Goal: Information Seeking & Learning: Learn about a topic

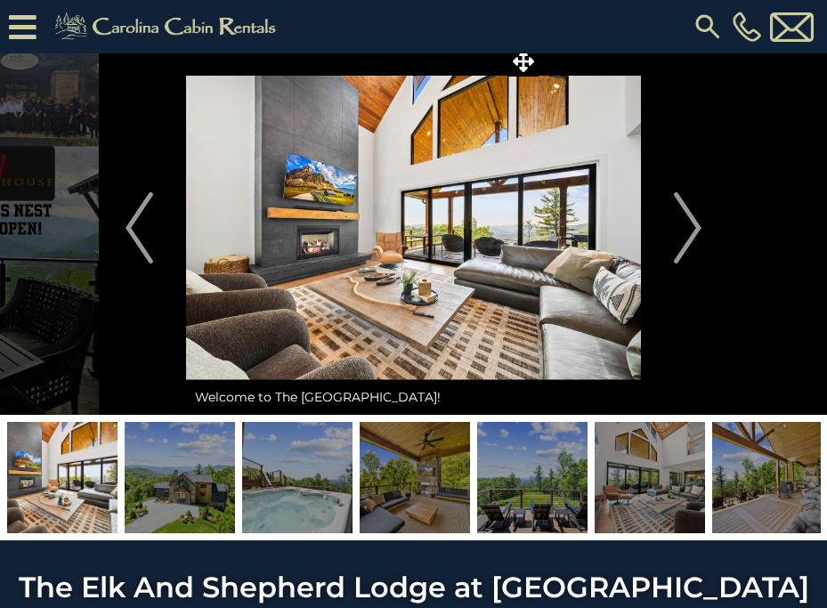
scroll to position [133, 0]
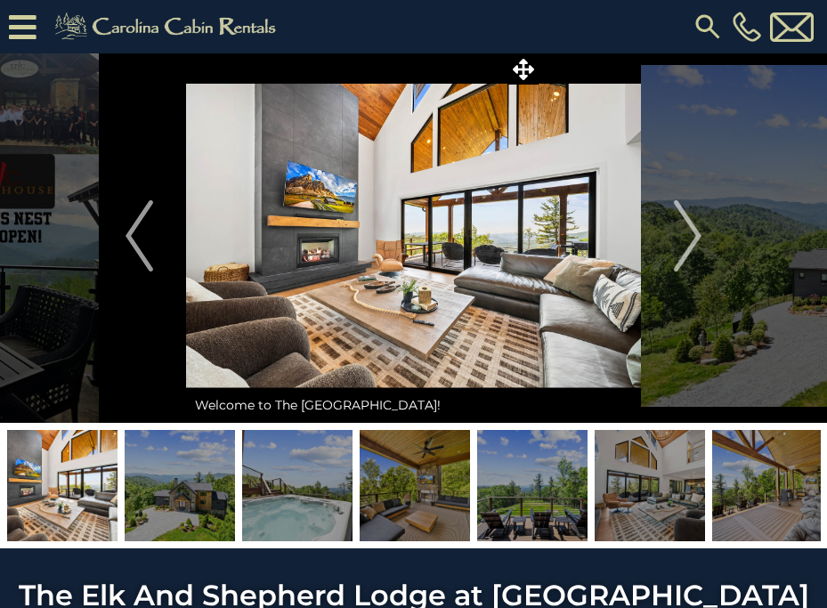
click at [657, 480] on img at bounding box center [650, 485] width 110 height 111
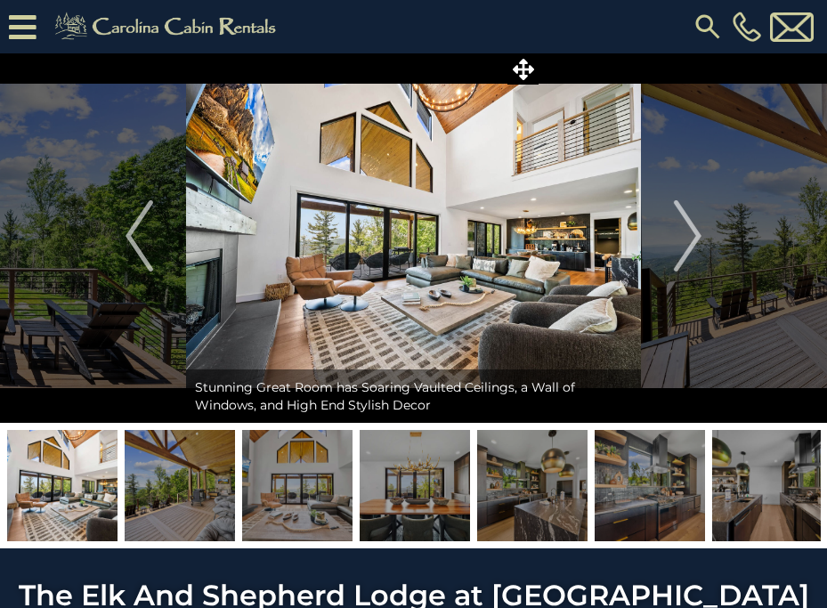
click at [760, 481] on img at bounding box center [767, 485] width 110 height 111
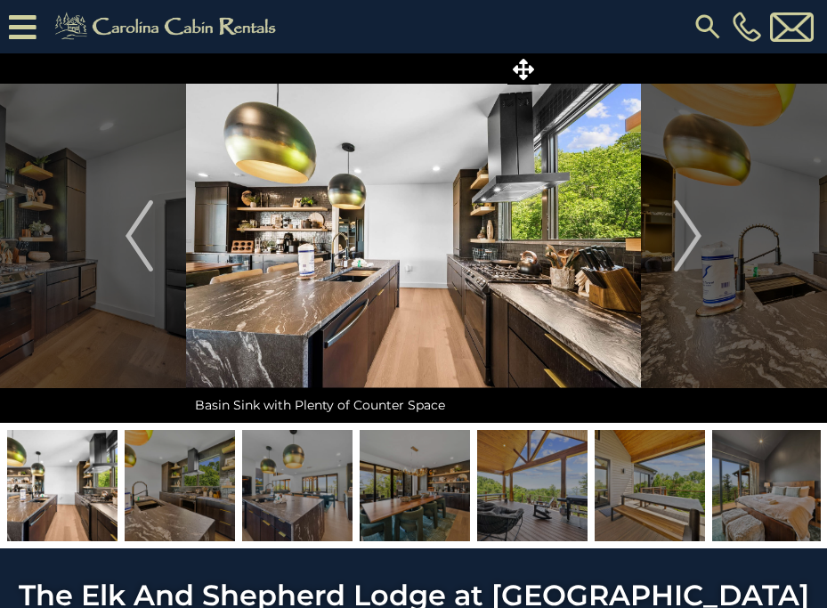
click at [773, 486] on img at bounding box center [767, 485] width 110 height 111
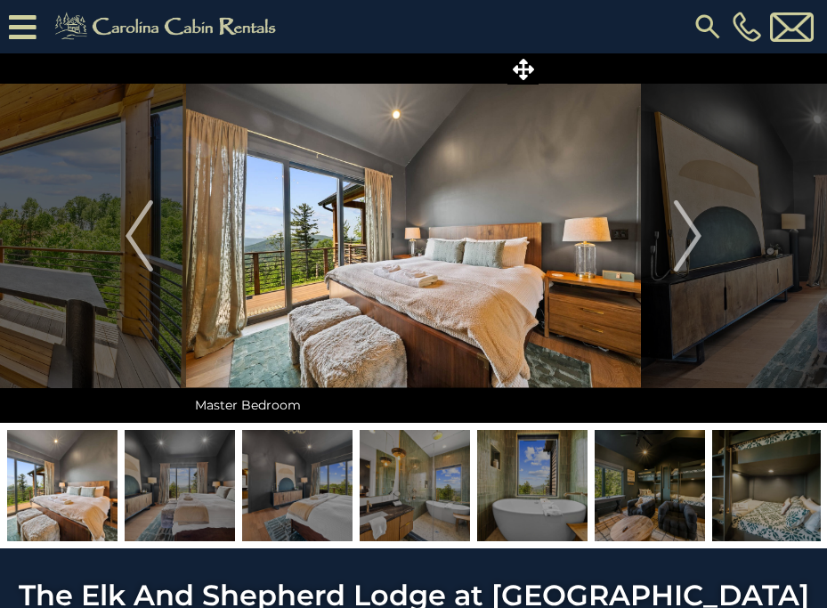
click at [620, 500] on img at bounding box center [650, 485] width 110 height 111
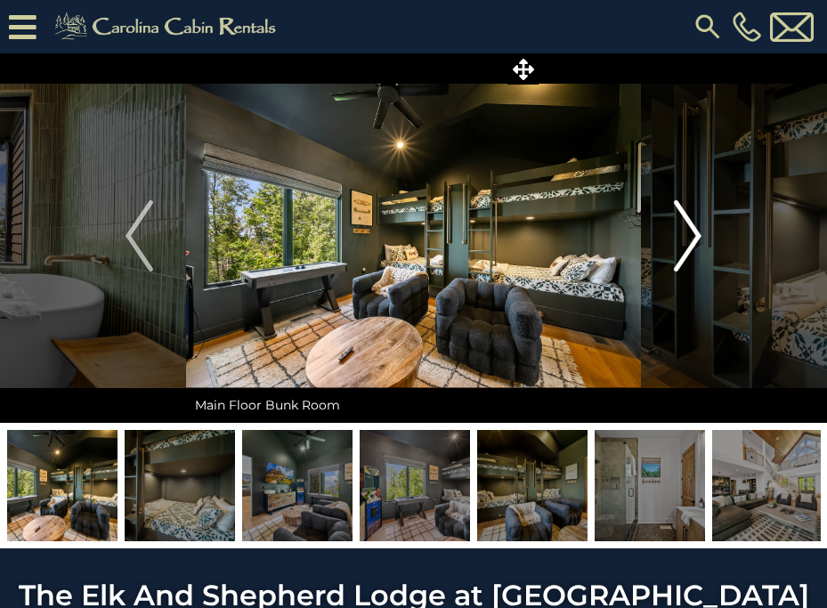
click at [687, 245] on img "Next" at bounding box center [687, 235] width 27 height 71
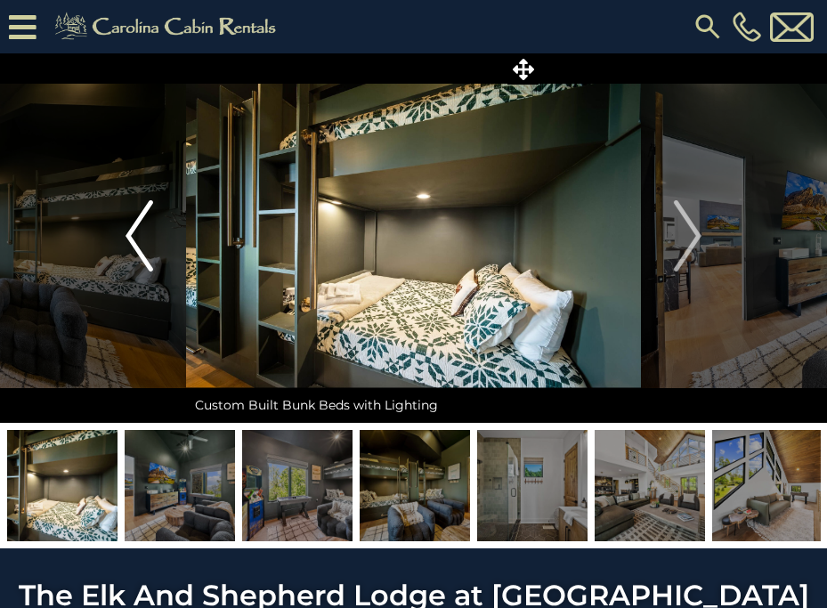
click at [127, 232] on img "Previous" at bounding box center [139, 235] width 27 height 71
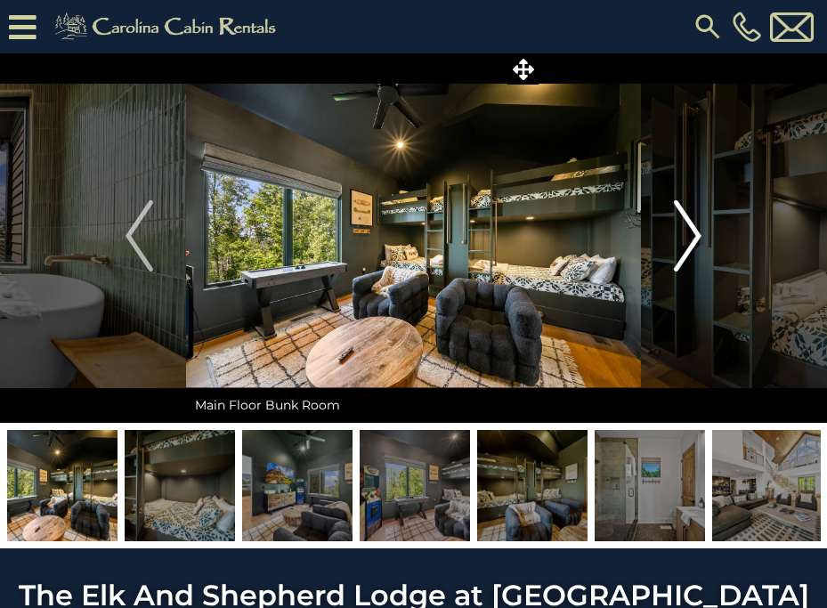
click at [692, 243] on img "Next" at bounding box center [687, 235] width 27 height 71
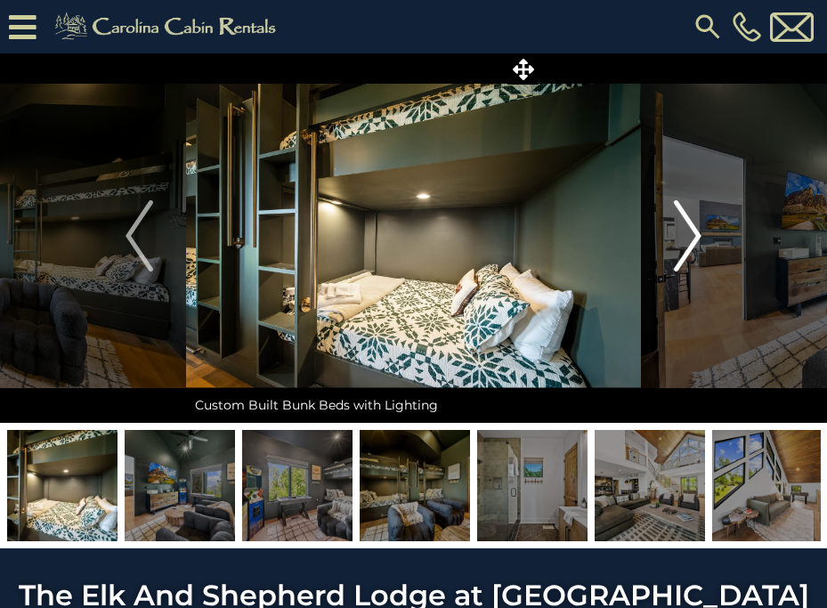
click at [691, 242] on img "Next" at bounding box center [687, 235] width 27 height 71
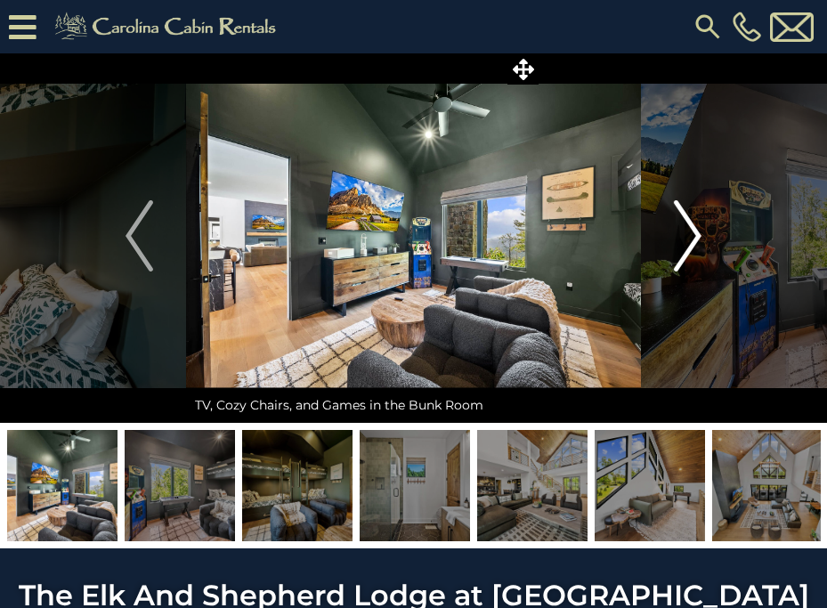
click at [691, 242] on img "Next" at bounding box center [687, 235] width 27 height 71
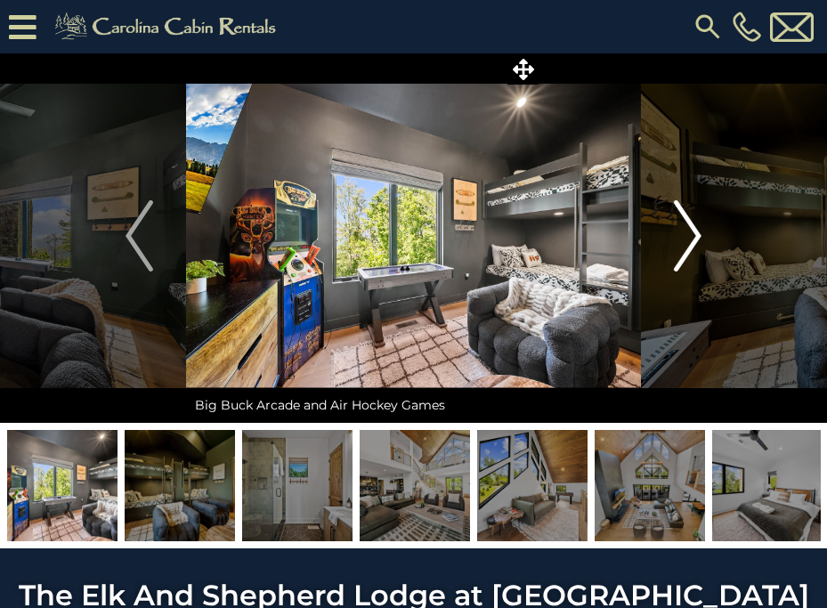
click at [691, 242] on img "Next" at bounding box center [687, 235] width 27 height 71
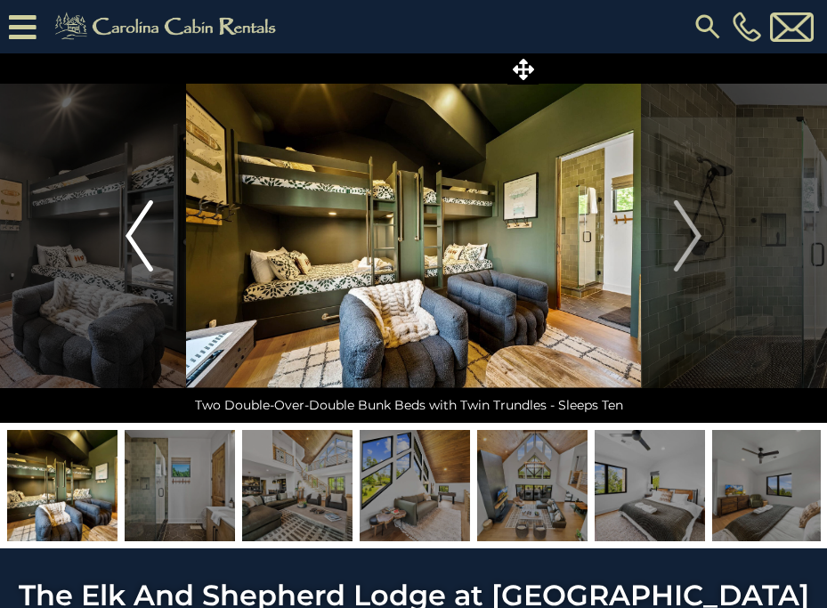
click at [137, 239] on img "Previous" at bounding box center [139, 235] width 27 height 71
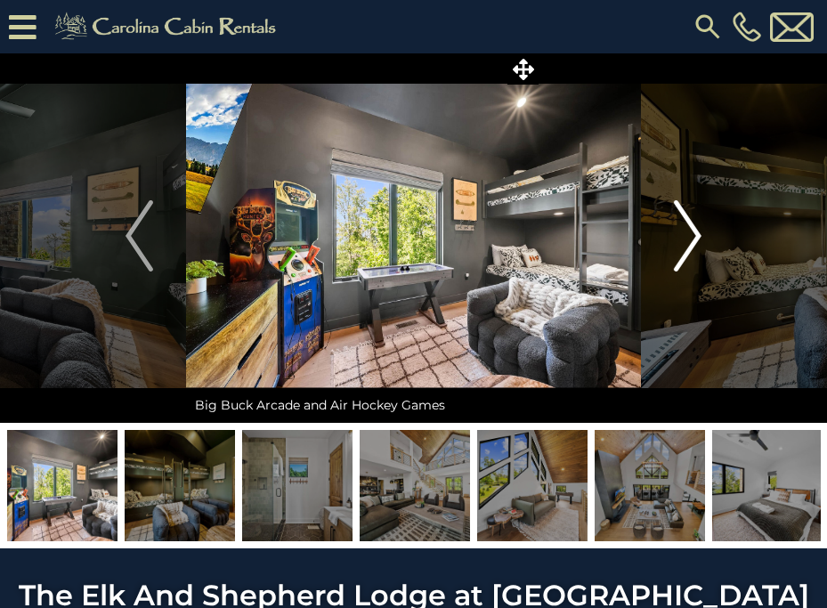
click at [690, 242] on img "Next" at bounding box center [687, 235] width 27 height 71
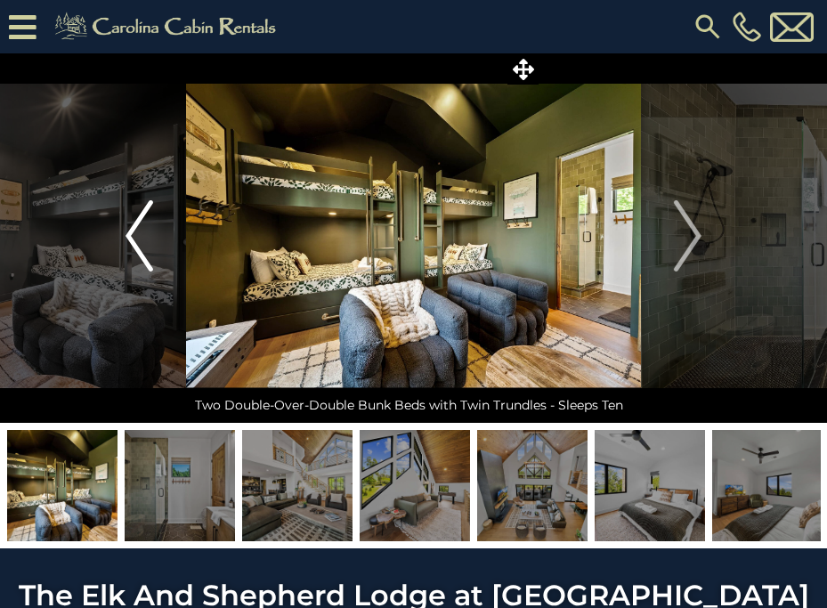
click at [141, 215] on img "Previous" at bounding box center [139, 235] width 27 height 71
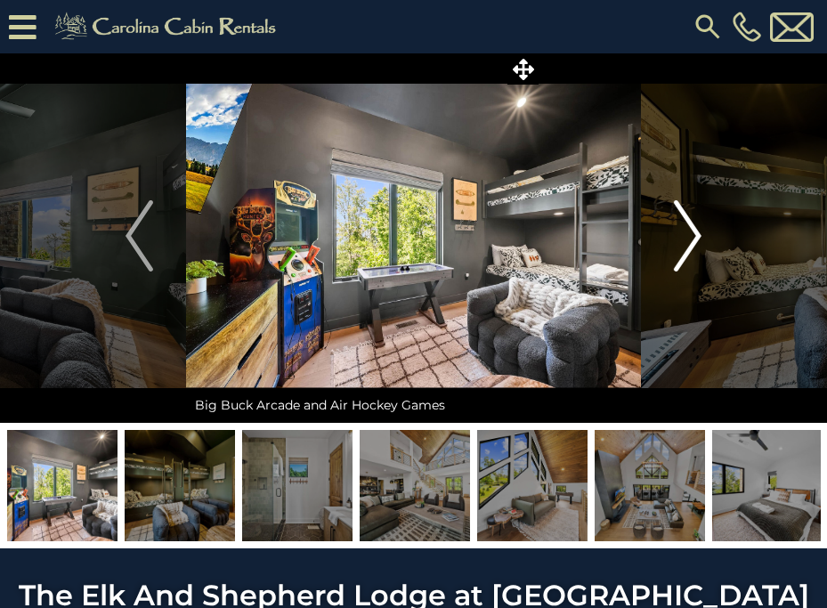
click at [663, 238] on button "Next" at bounding box center [687, 236] width 93 height 374
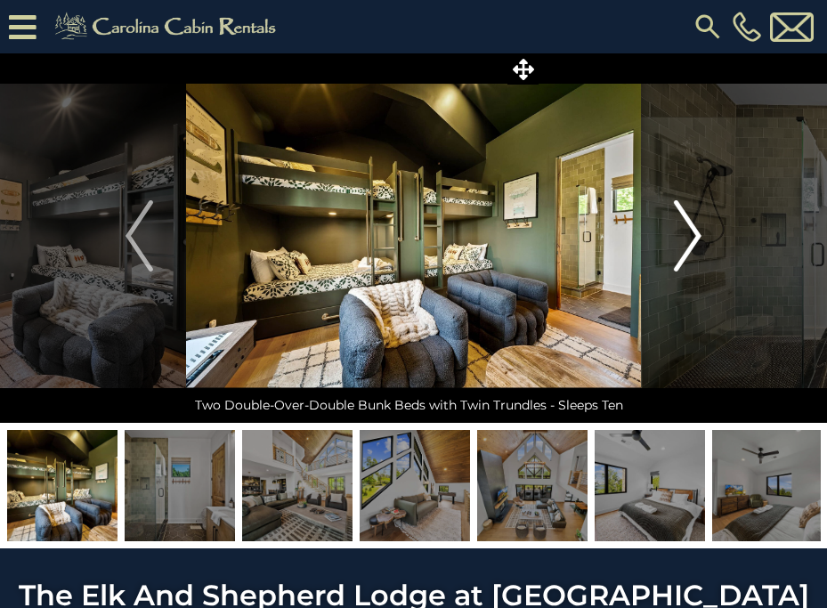
click at [663, 238] on button "Next" at bounding box center [687, 236] width 93 height 374
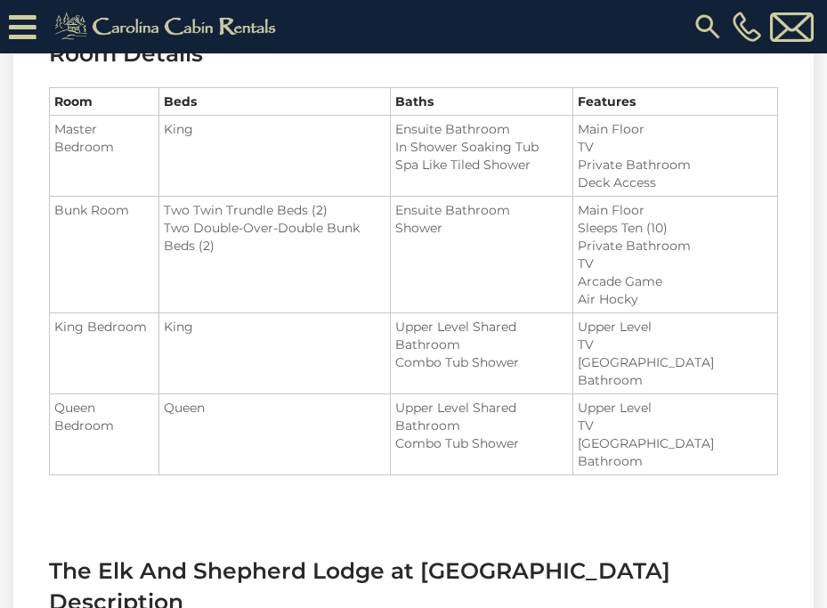
scroll to position [1775, 0]
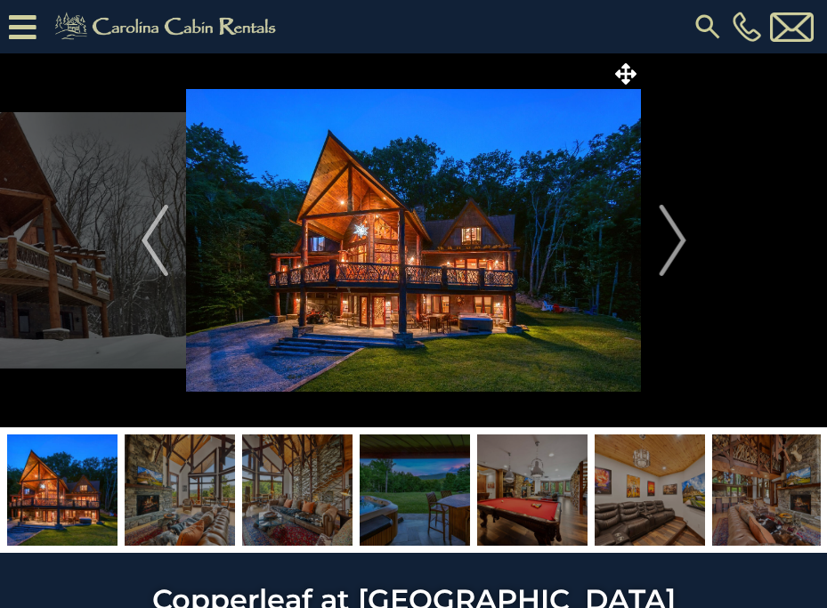
scroll to position [46, 0]
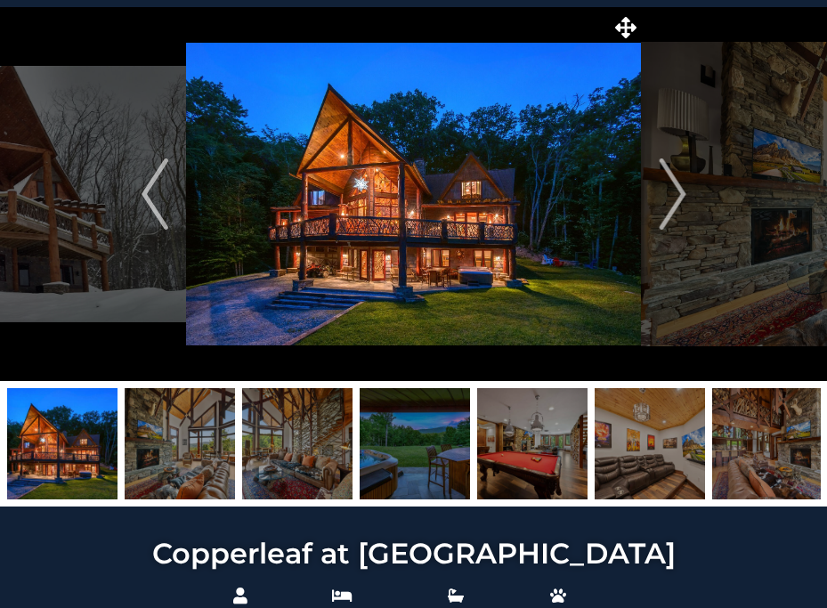
click at [498, 455] on img at bounding box center [532, 443] width 110 height 111
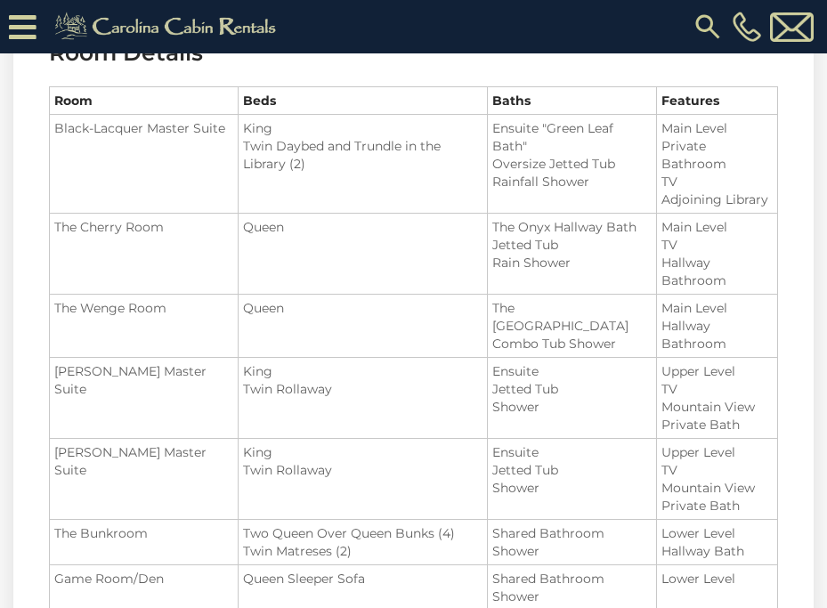
scroll to position [1653, 0]
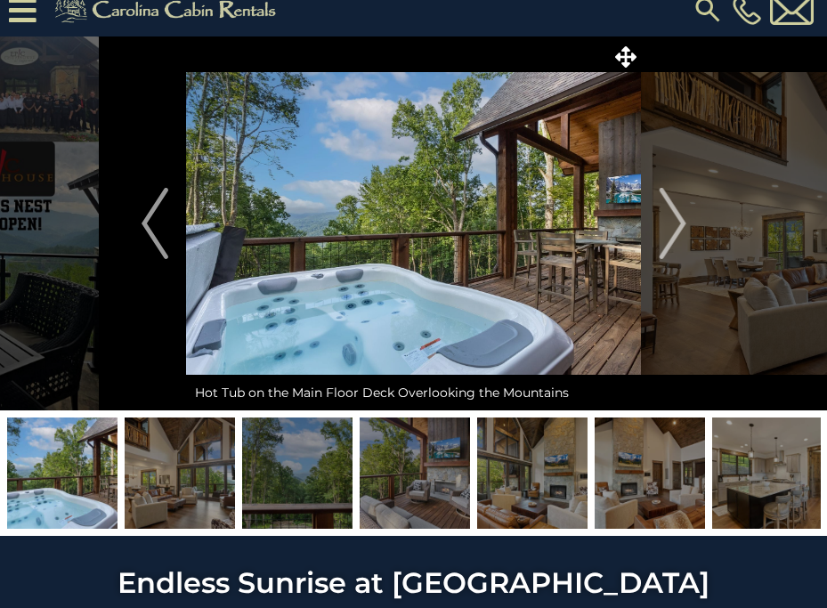
scroll to position [10, 0]
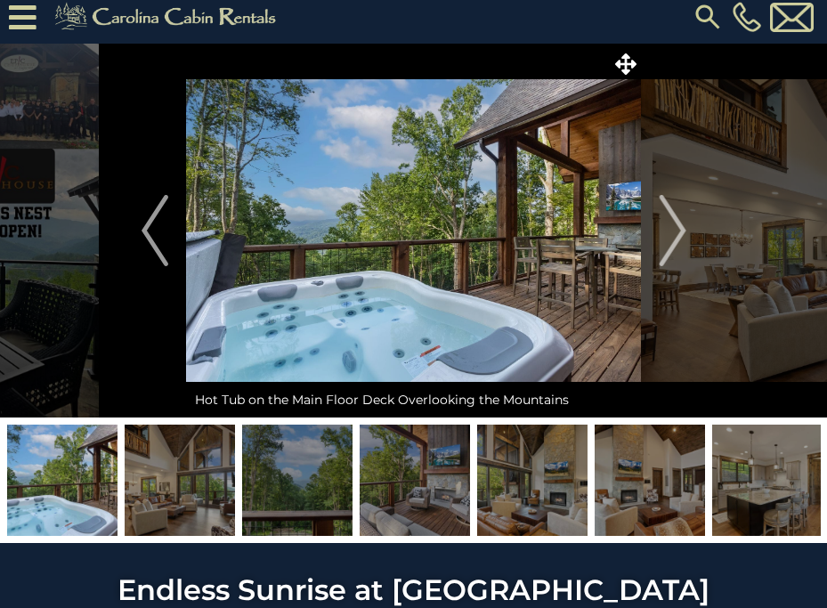
click at [647, 456] on img at bounding box center [650, 480] width 110 height 111
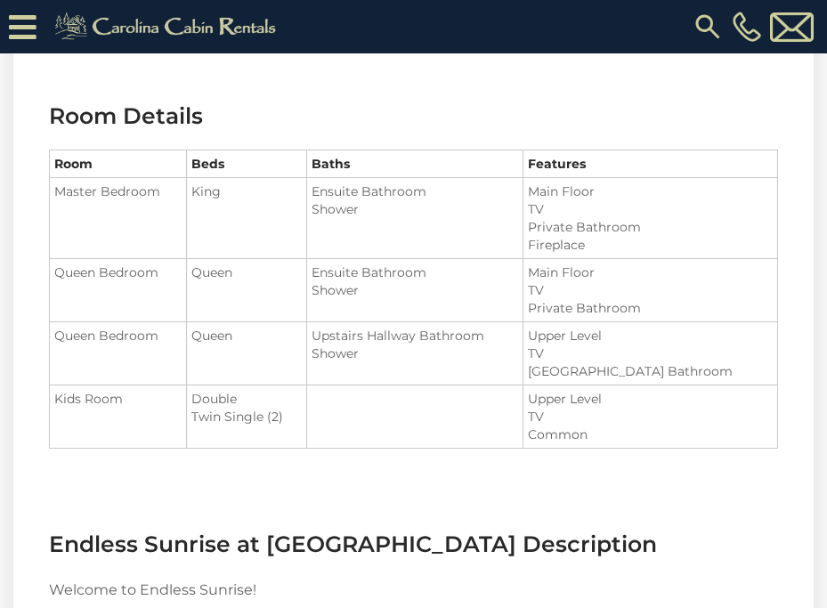
scroll to position [2057, 0]
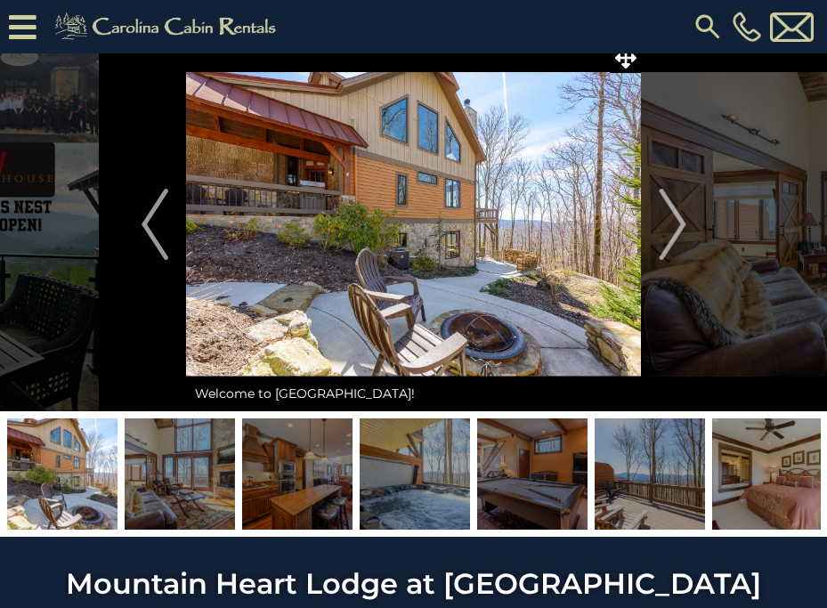
scroll to position [45, 0]
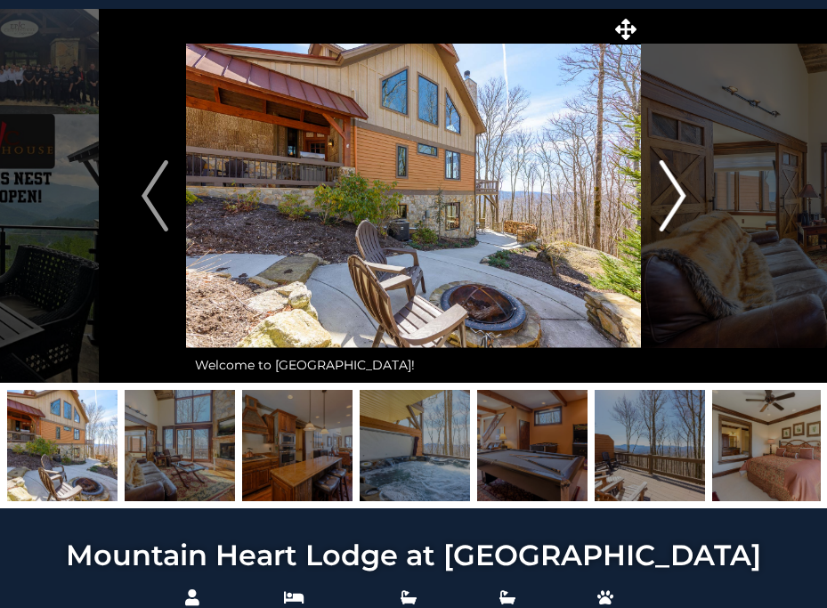
click at [666, 200] on img "Next" at bounding box center [672, 195] width 27 height 71
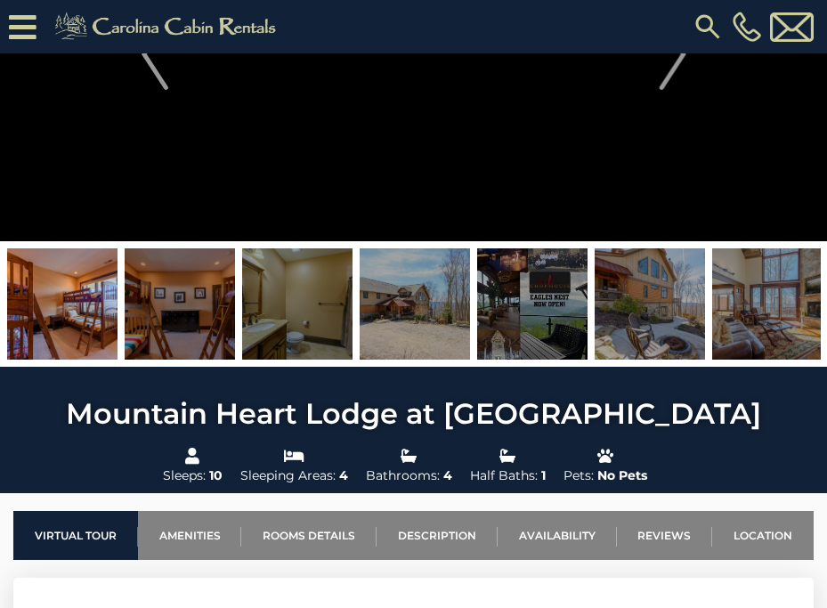
scroll to position [223, 0]
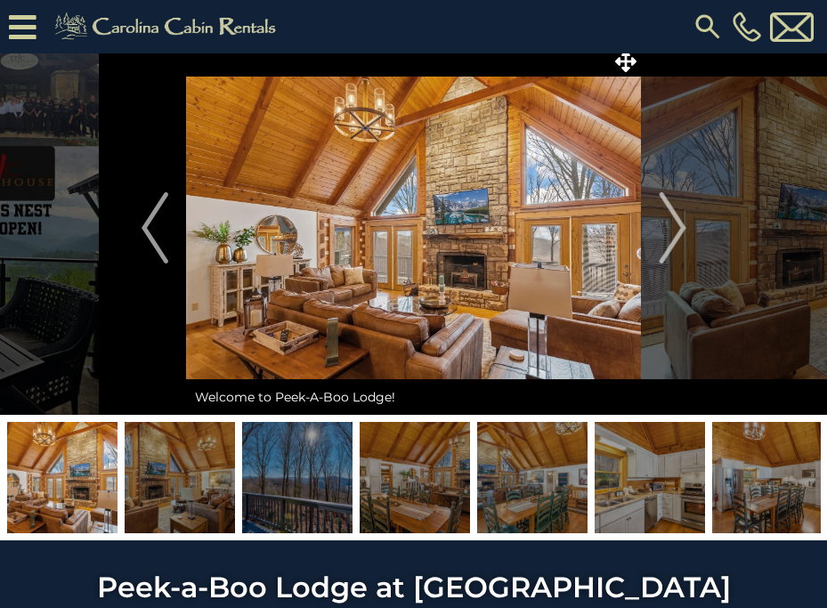
scroll to position [46, 0]
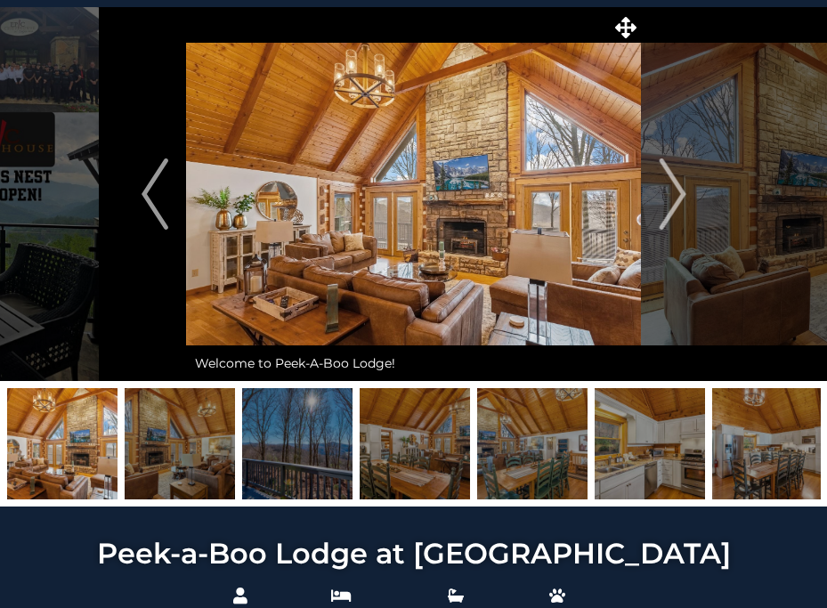
click at [410, 445] on img at bounding box center [415, 443] width 110 height 111
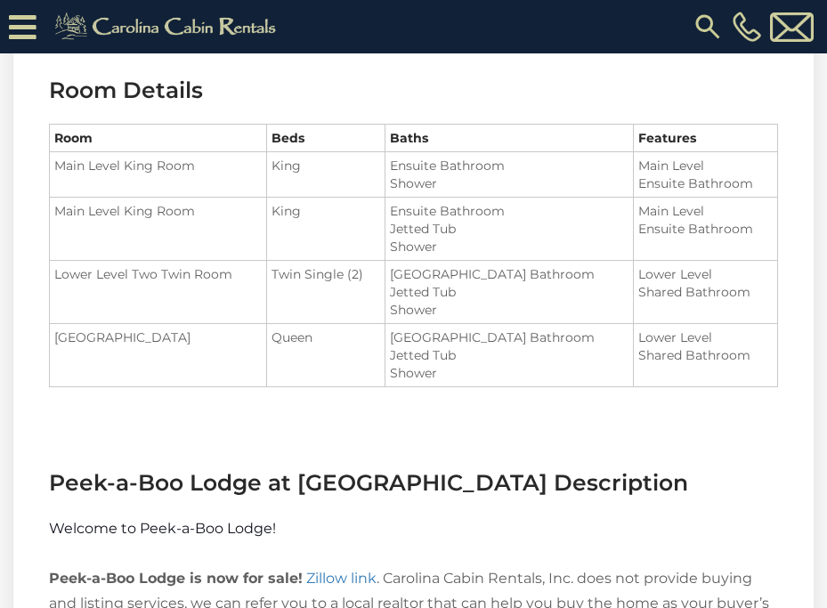
scroll to position [2028, 0]
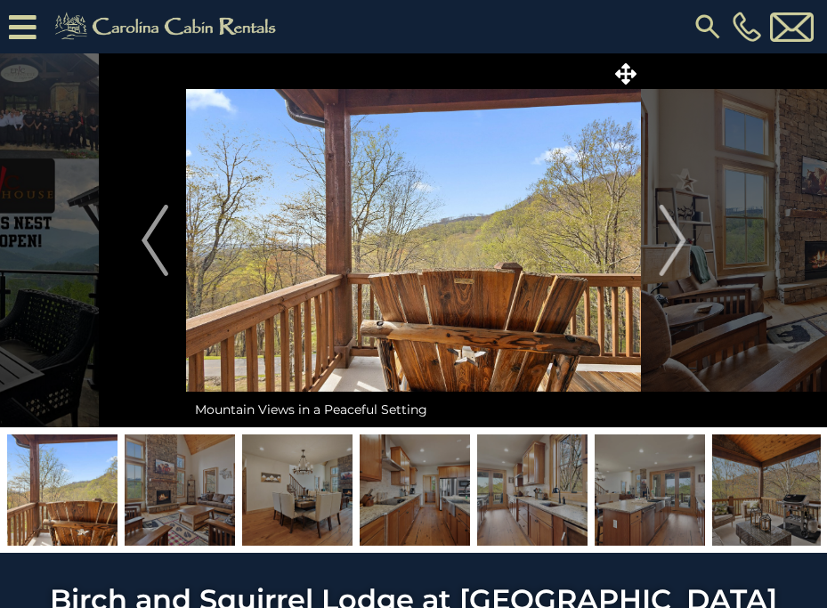
click at [304, 493] on img at bounding box center [297, 489] width 110 height 111
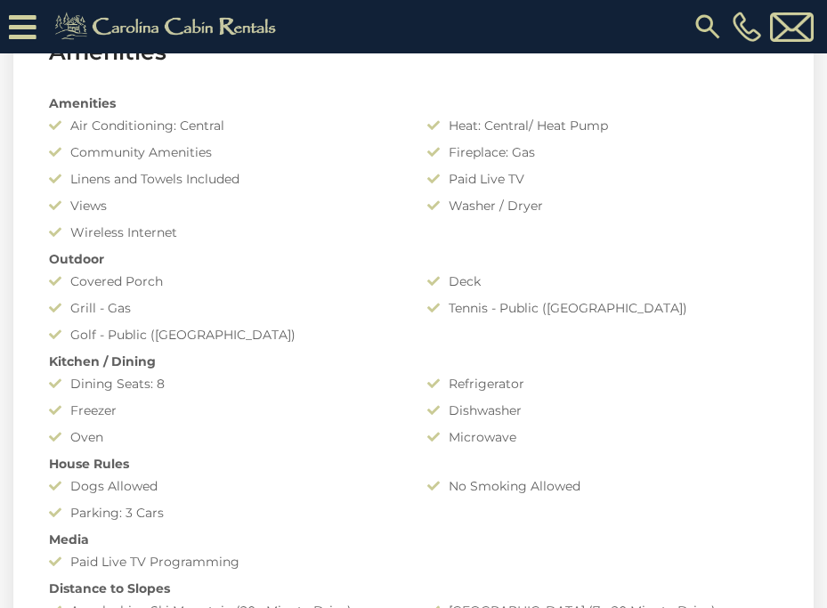
scroll to position [1329, 0]
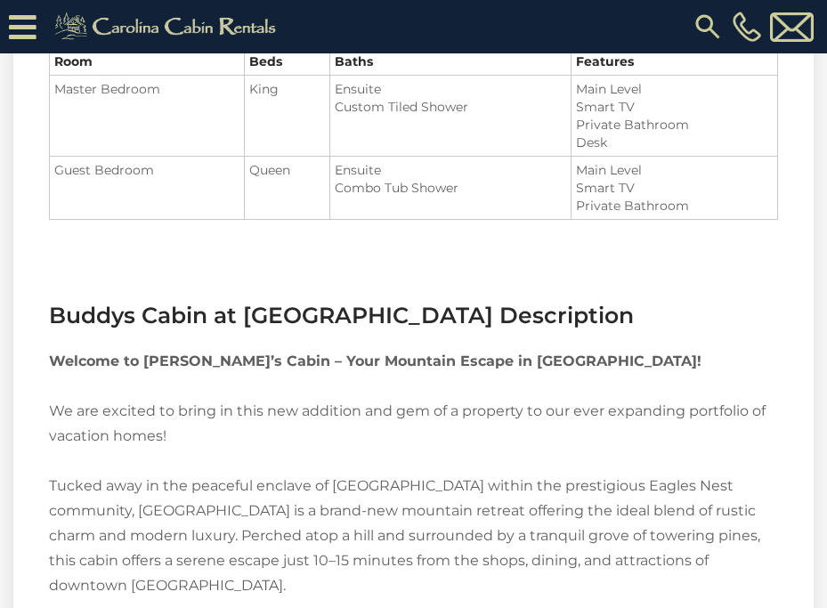
scroll to position [2114, 0]
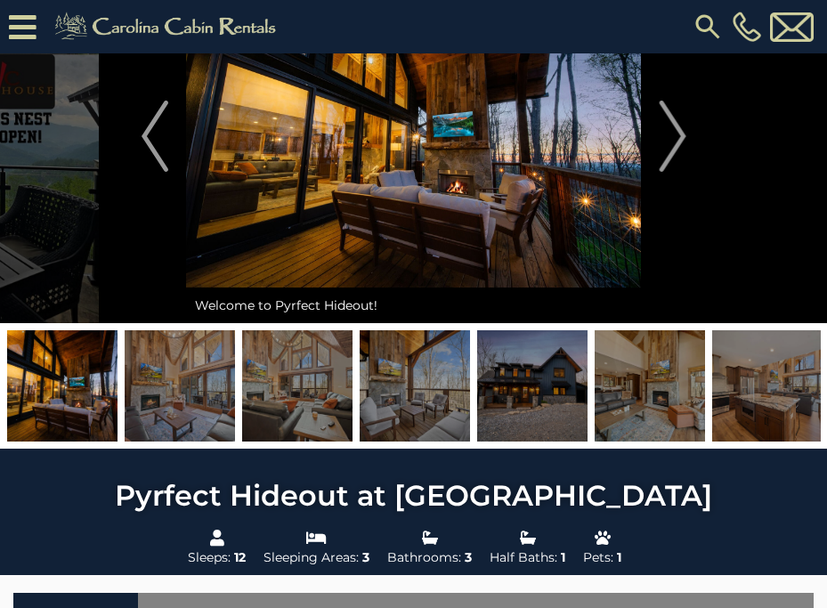
scroll to position [119, 0]
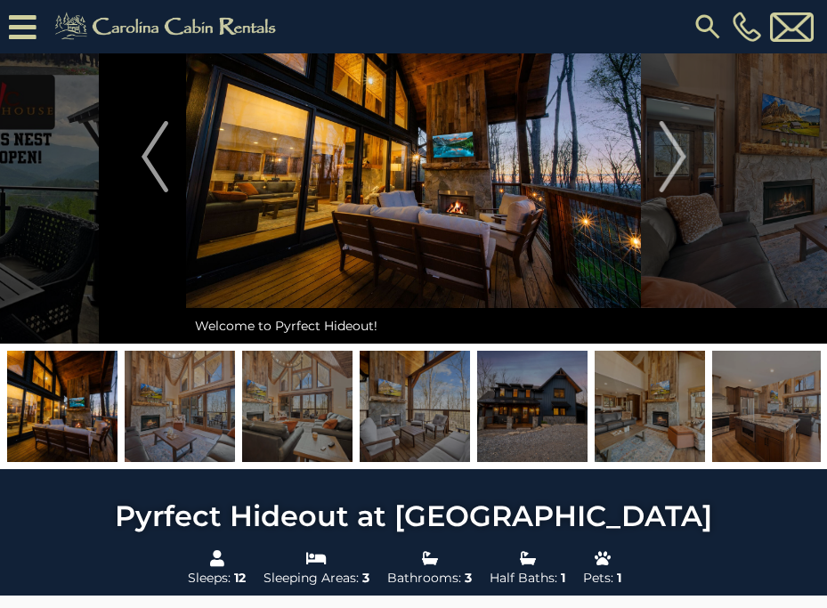
click at [512, 412] on img at bounding box center [532, 406] width 110 height 111
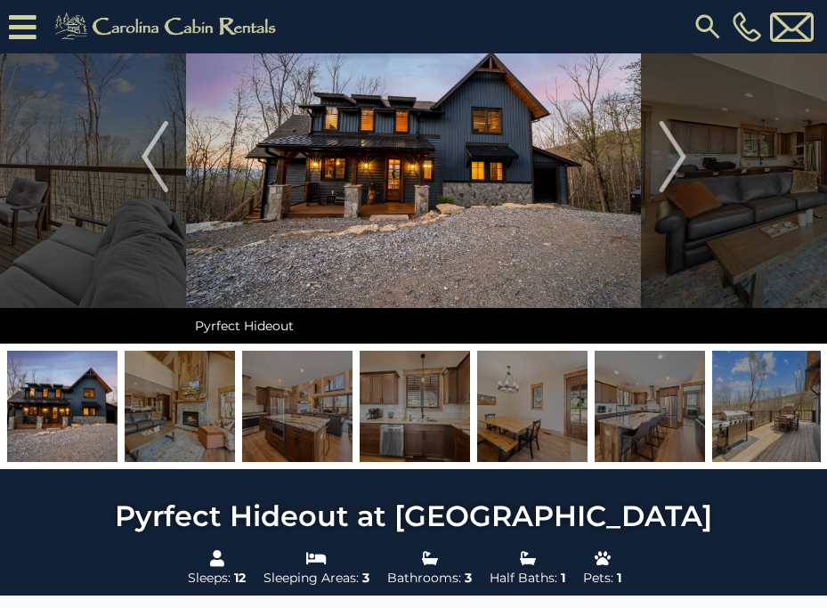
click at [640, 406] on img at bounding box center [650, 406] width 110 height 111
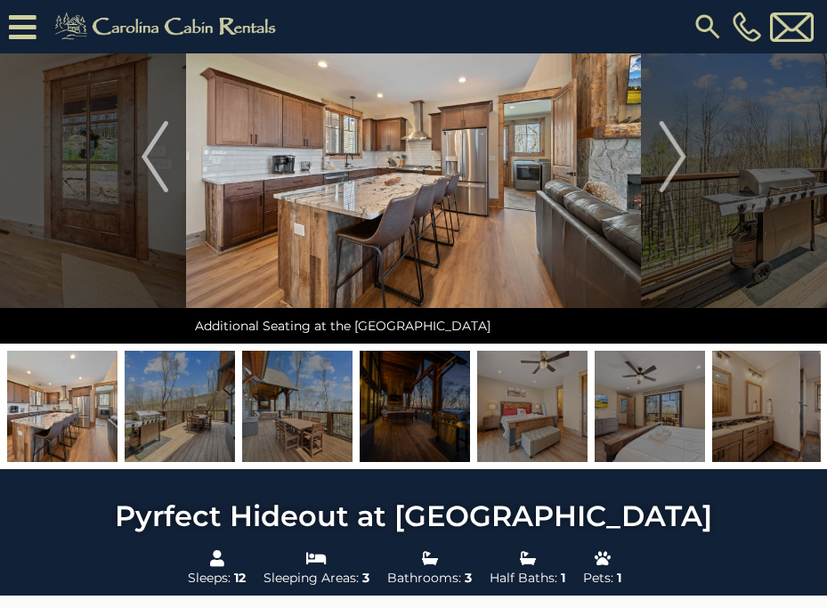
click at [494, 420] on img at bounding box center [532, 406] width 110 height 111
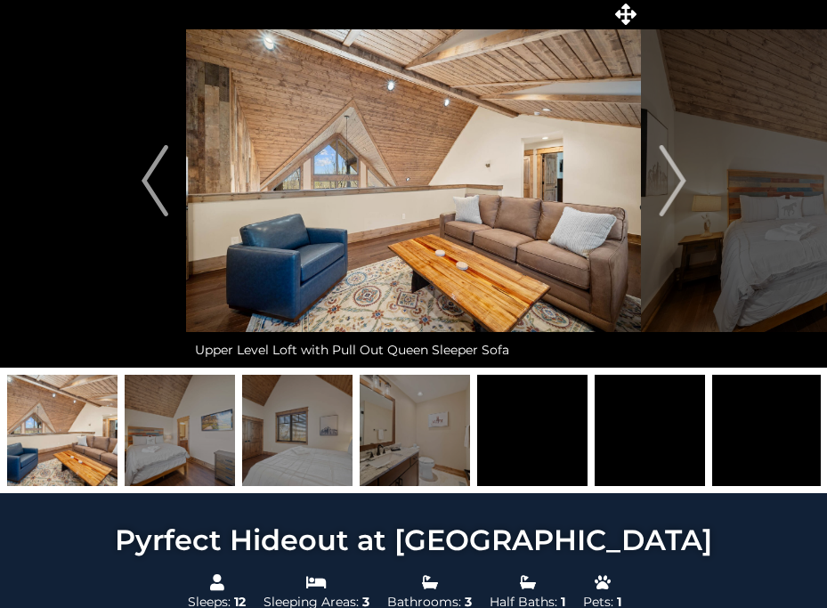
scroll to position [58, 0]
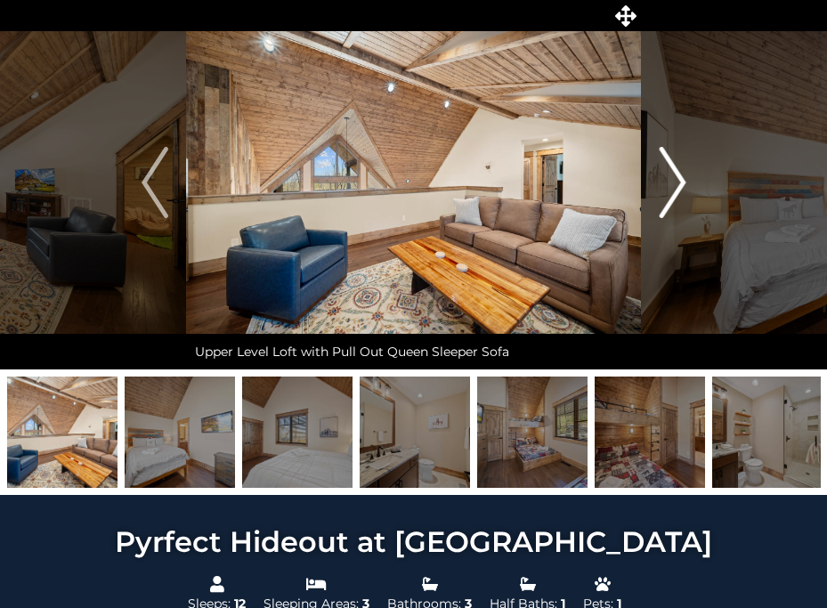
click at [684, 179] on img "Next" at bounding box center [672, 182] width 27 height 71
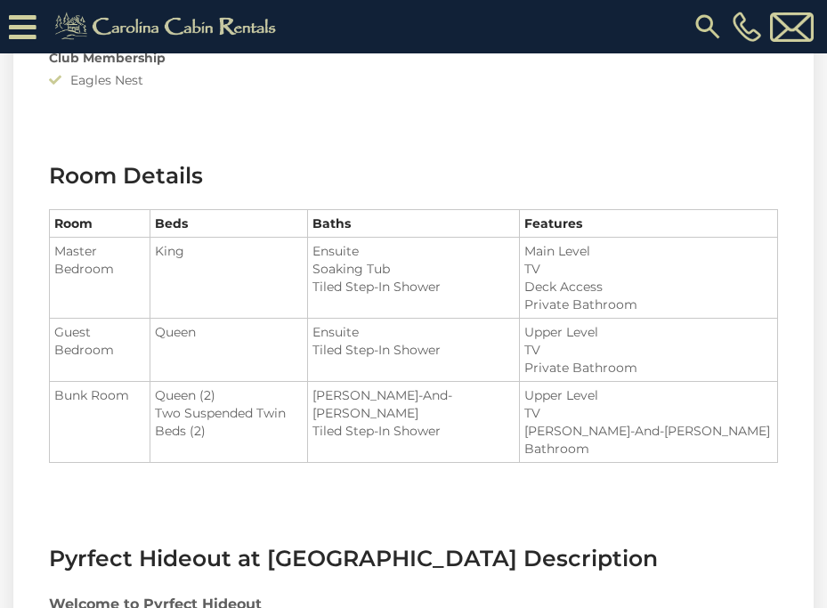
scroll to position [1974, 0]
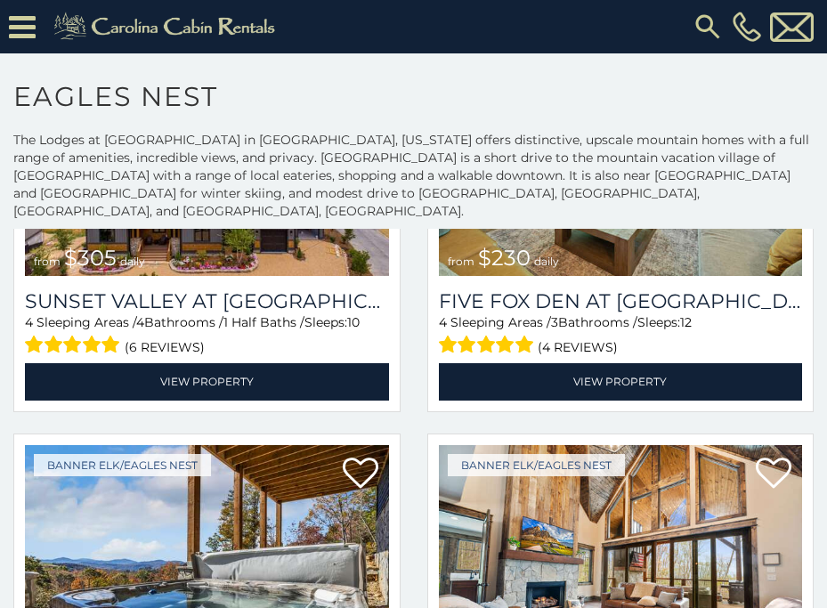
scroll to position [3175, 0]
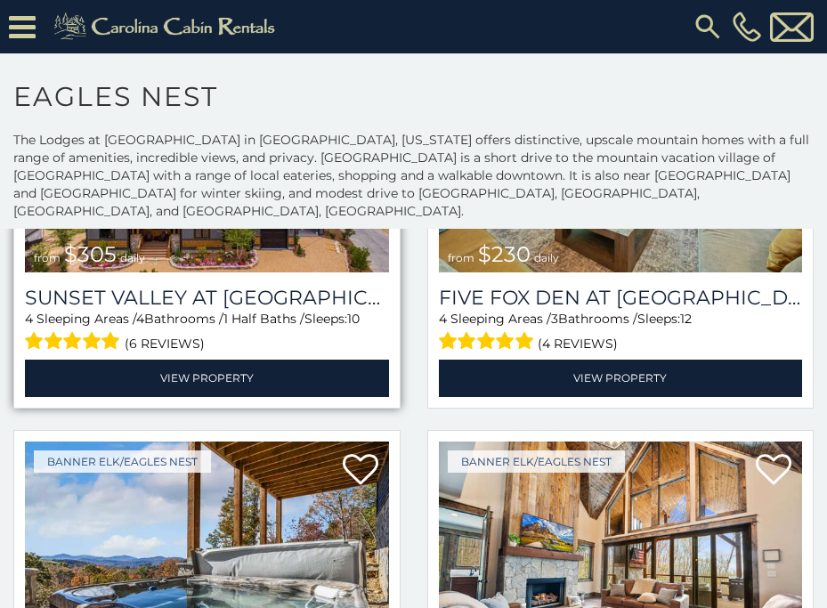
click at [264, 247] on img at bounding box center [207, 151] width 364 height 244
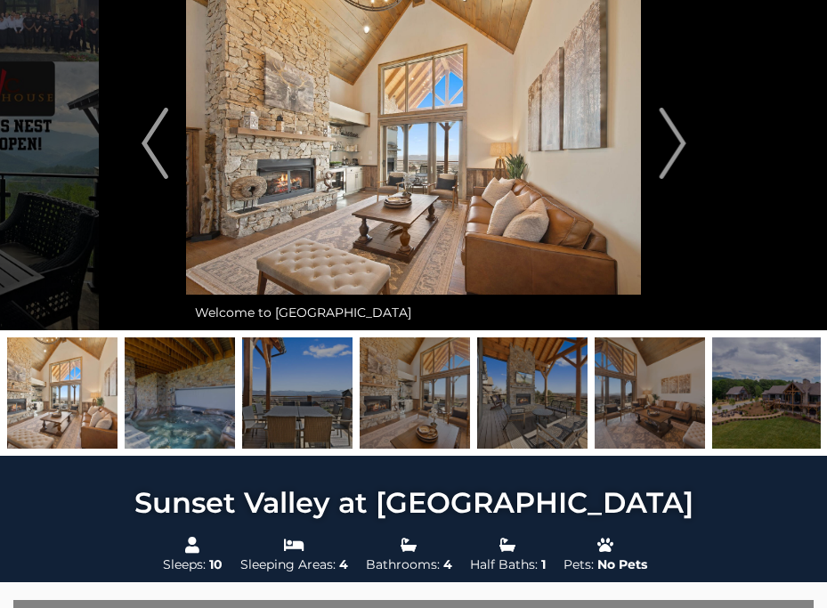
scroll to position [80, 0]
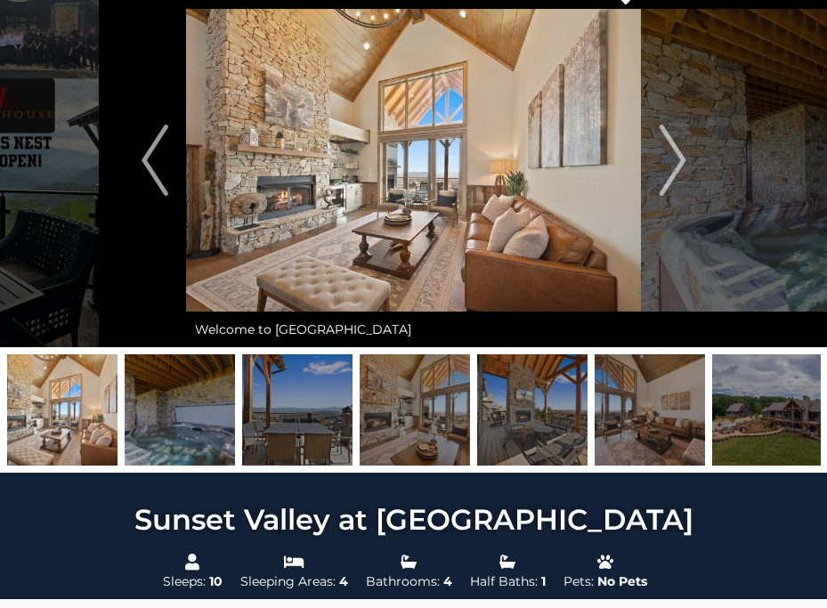
click at [768, 440] on img at bounding box center [767, 409] width 110 height 111
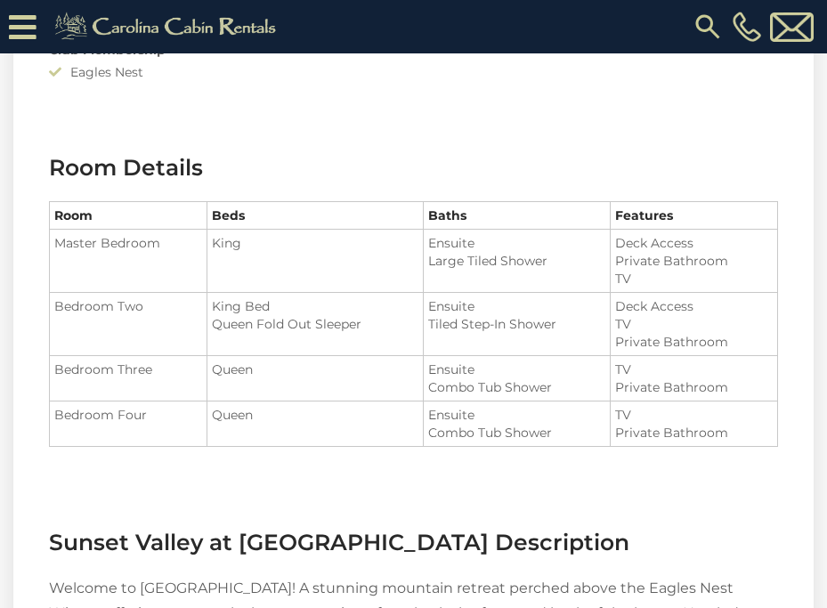
scroll to position [1558, 0]
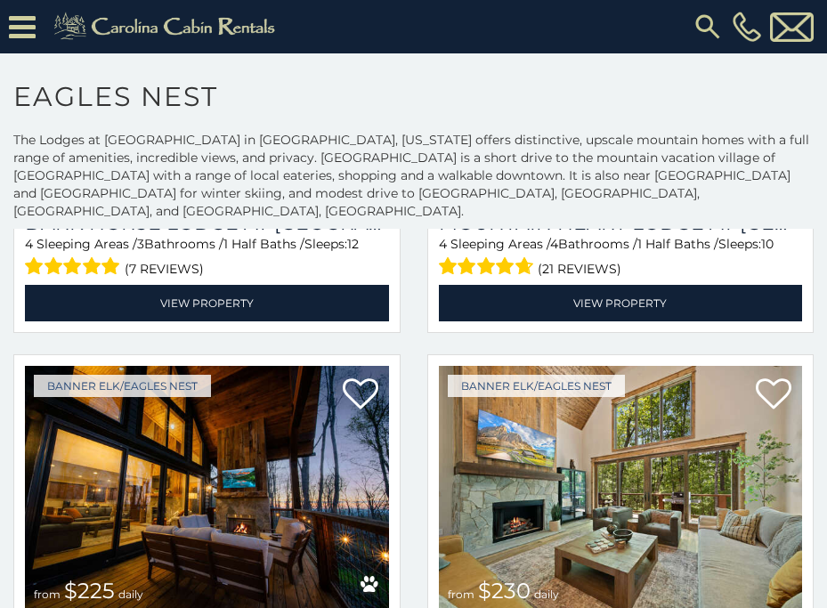
scroll to position [2894, 0]
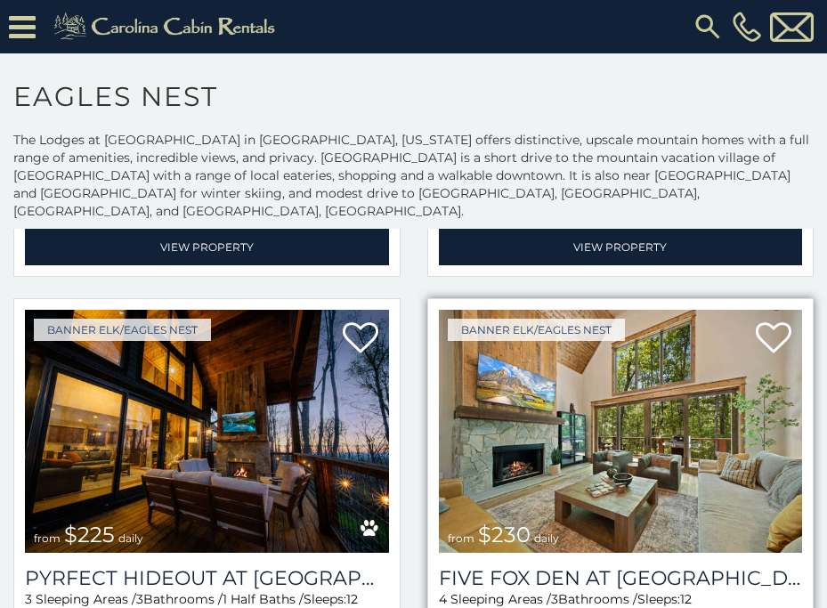
click at [596, 377] on img at bounding box center [621, 432] width 364 height 244
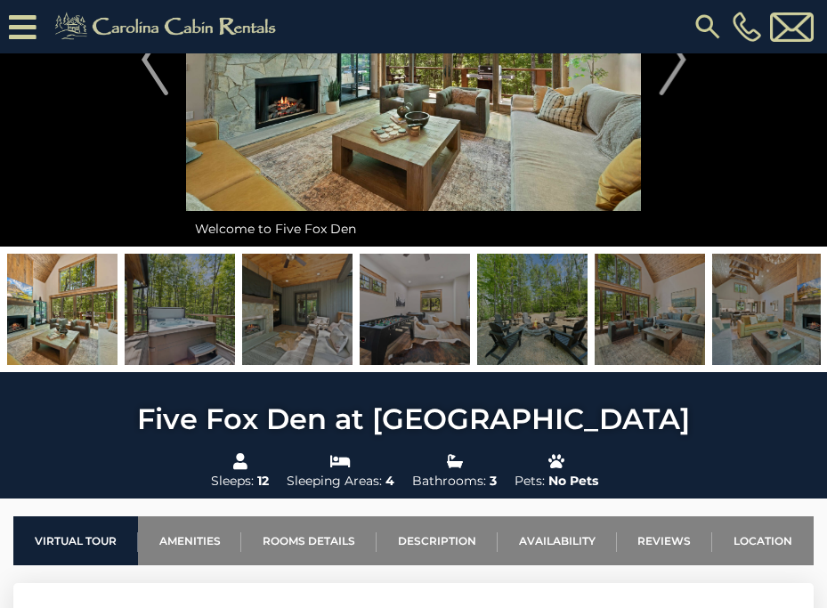
scroll to position [211, 0]
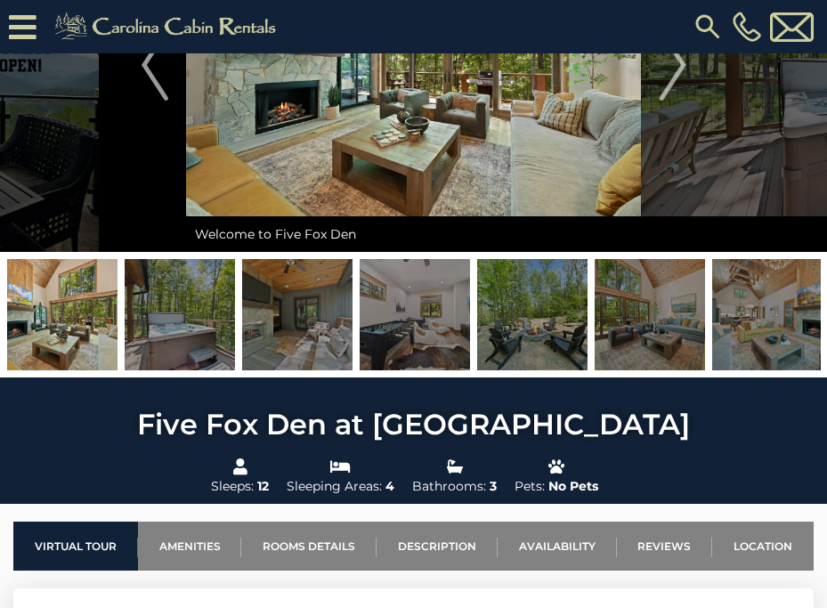
click at [785, 296] on img at bounding box center [767, 314] width 110 height 111
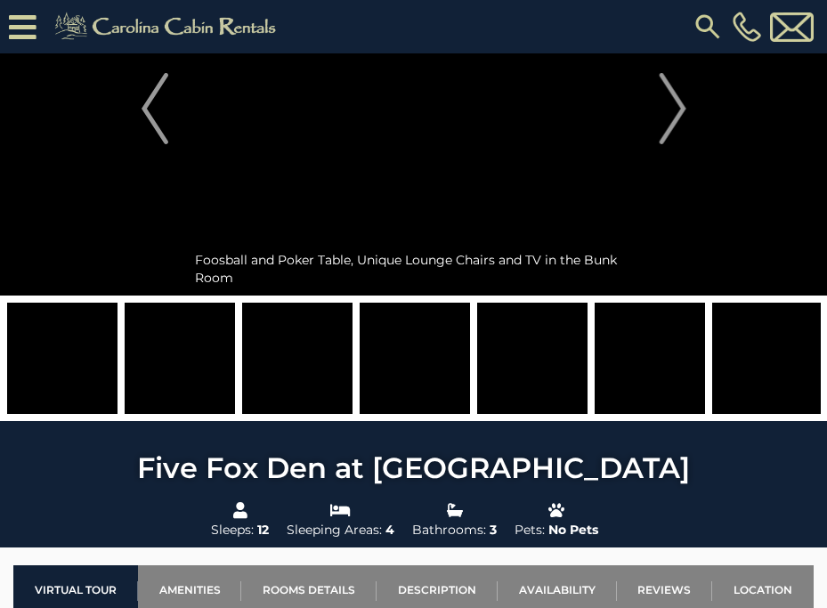
scroll to position [174, 0]
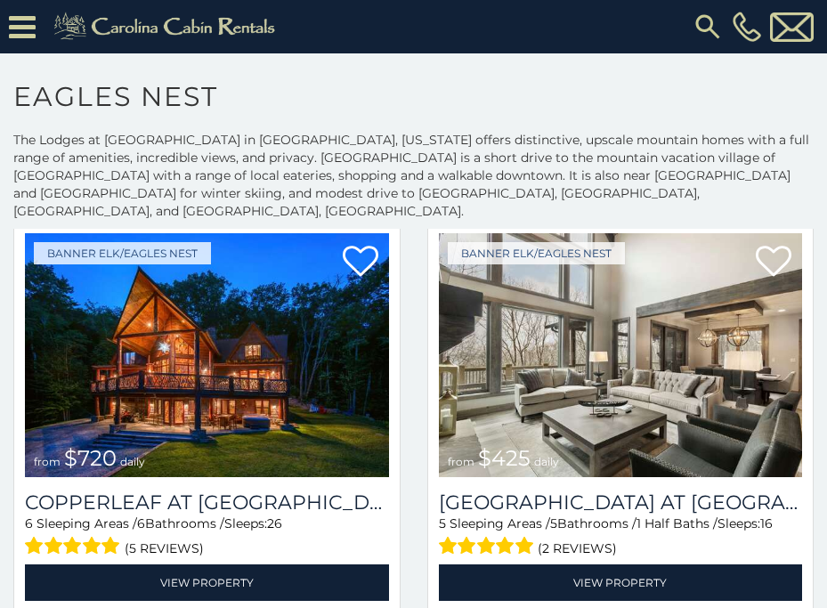
scroll to position [503, 0]
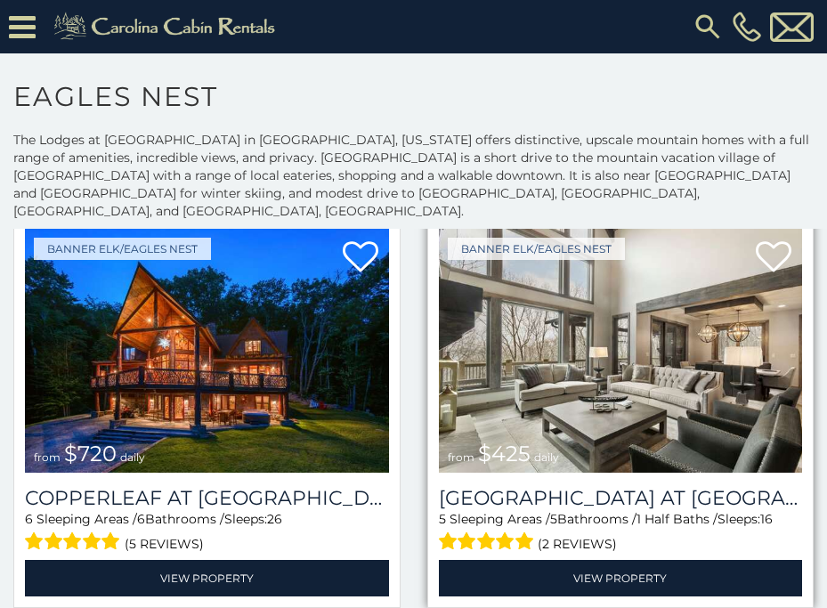
click at [566, 347] on img at bounding box center [621, 351] width 364 height 244
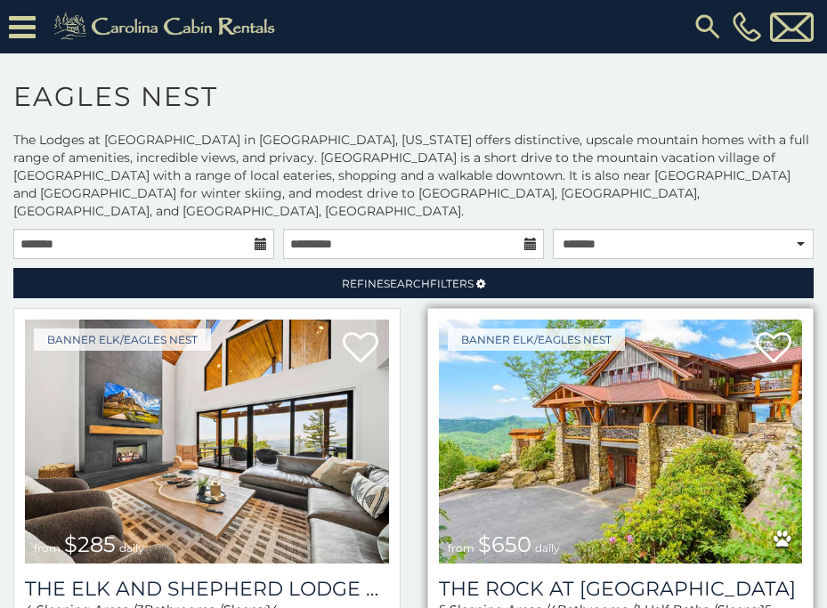
click at [564, 393] on img at bounding box center [621, 442] width 364 height 244
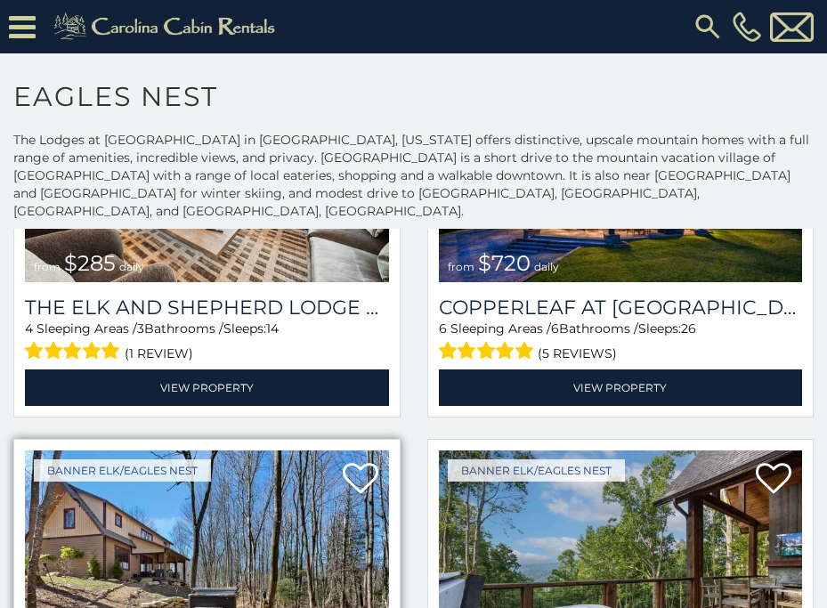
scroll to position [693, 0]
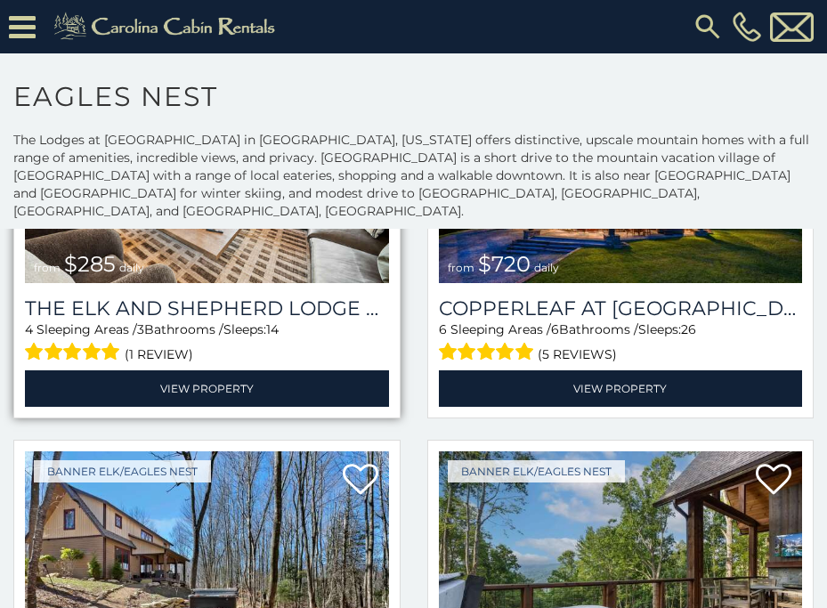
click at [155, 240] on img at bounding box center [207, 161] width 364 height 244
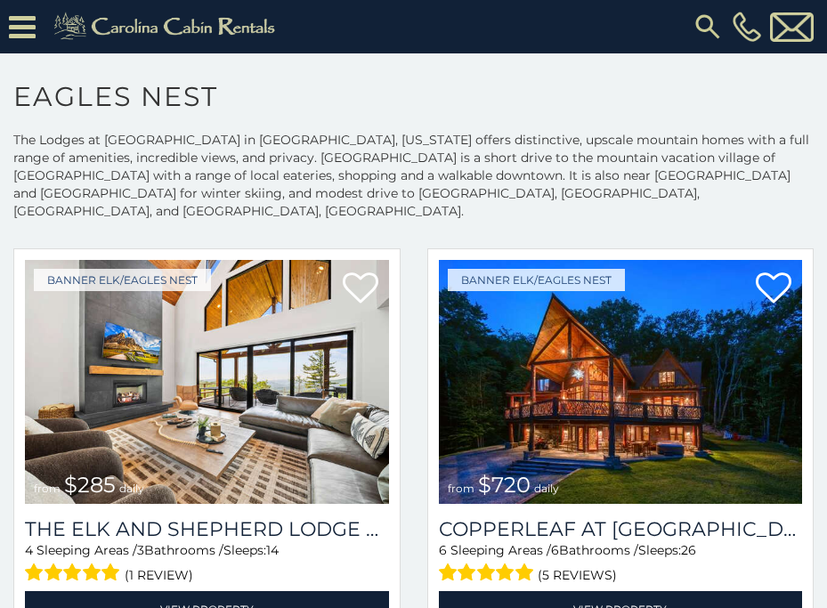
scroll to position [491, 0]
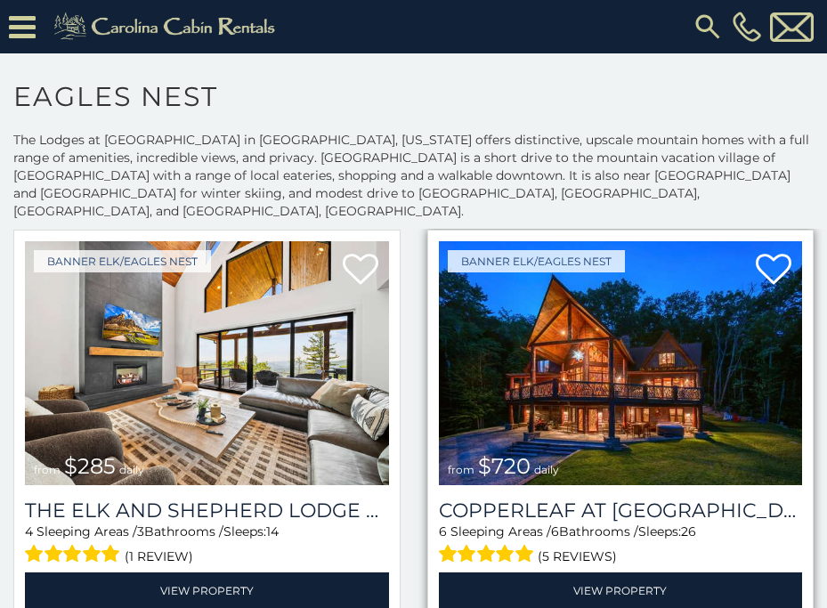
click at [492, 379] on img at bounding box center [621, 363] width 364 height 244
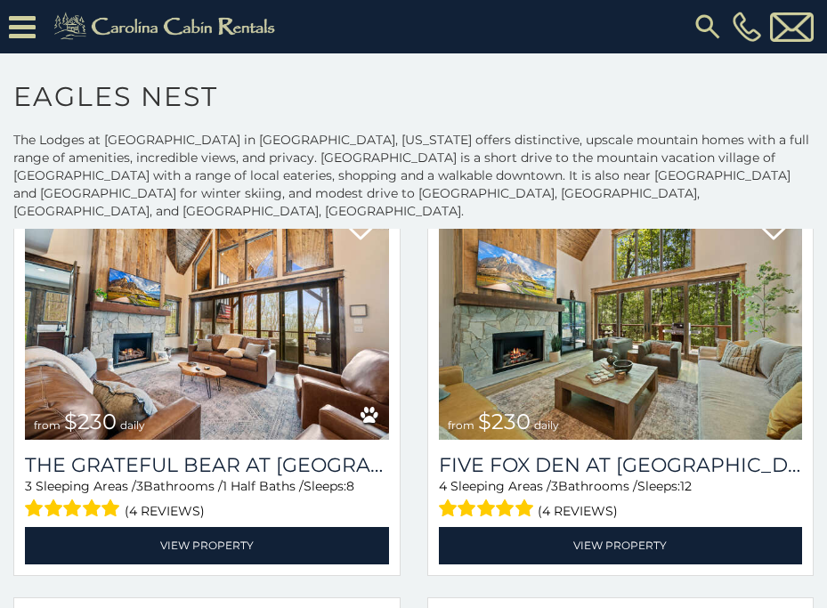
scroll to position [3022, 0]
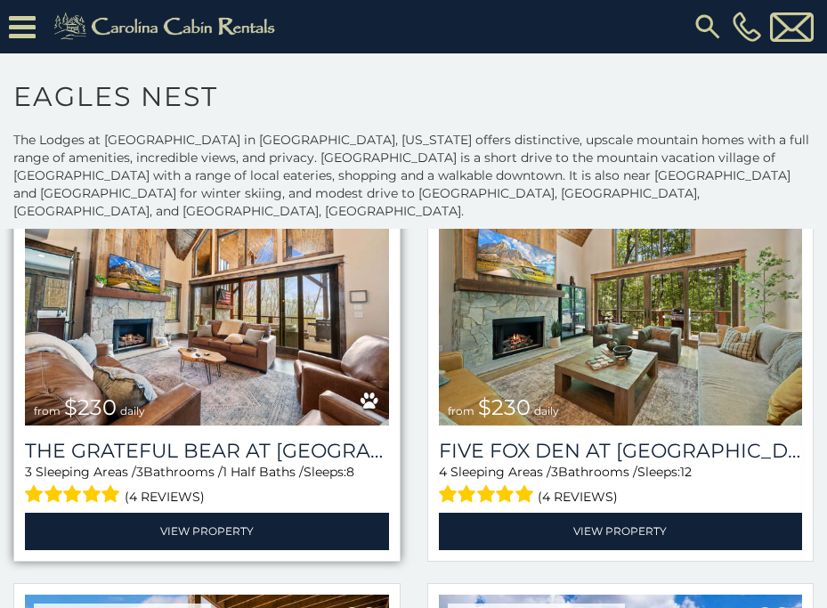
click at [285, 333] on img at bounding box center [207, 305] width 364 height 244
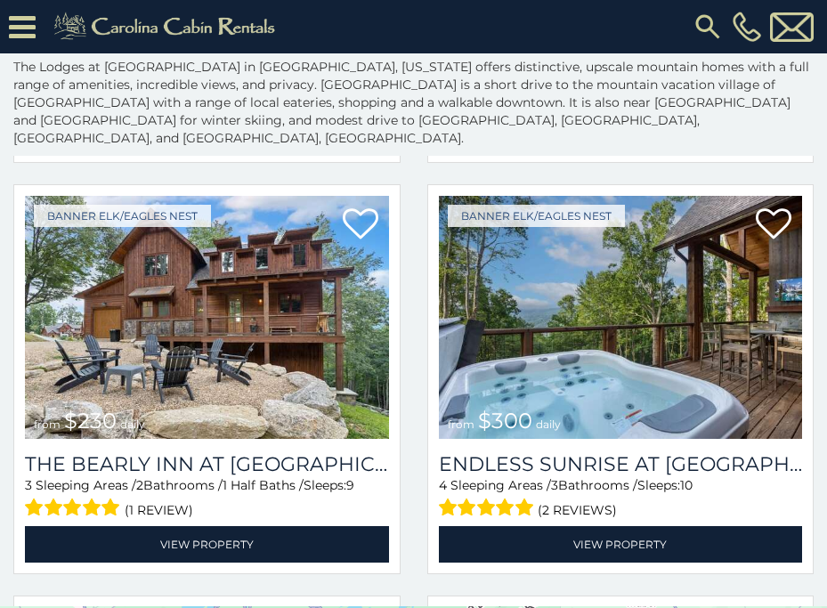
scroll to position [877, 0]
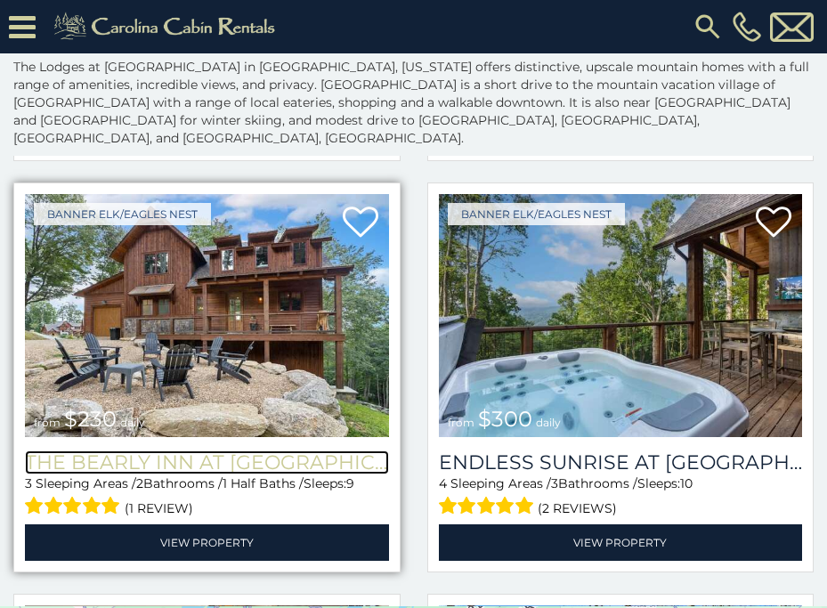
click at [172, 450] on h3 "The Bearly Inn at Eagles Nest" at bounding box center [207, 462] width 364 height 24
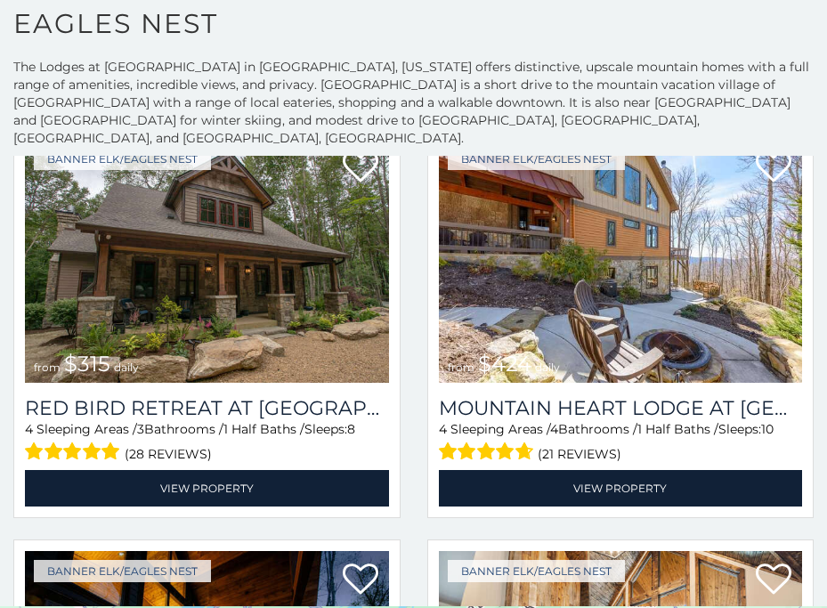
scroll to position [2575, 0]
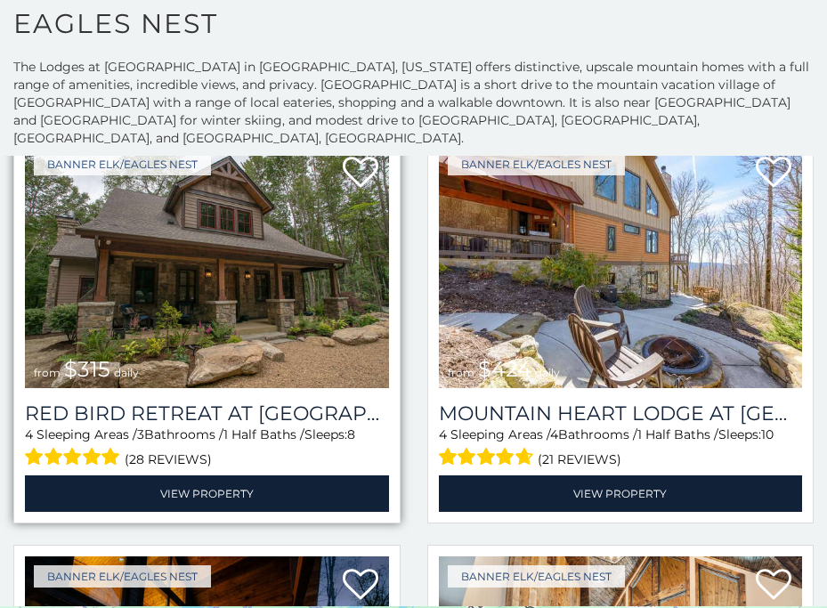
click at [248, 332] on img at bounding box center [207, 266] width 364 height 244
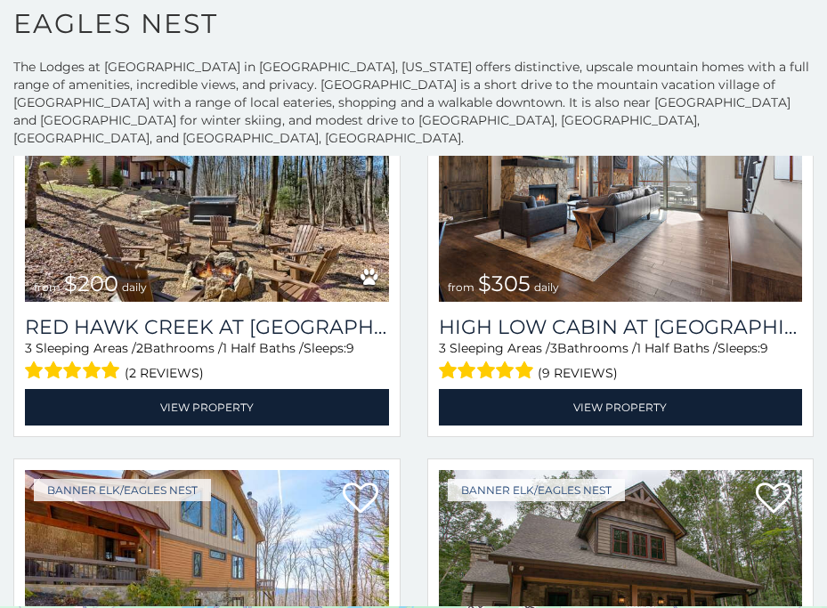
scroll to position [1432, 0]
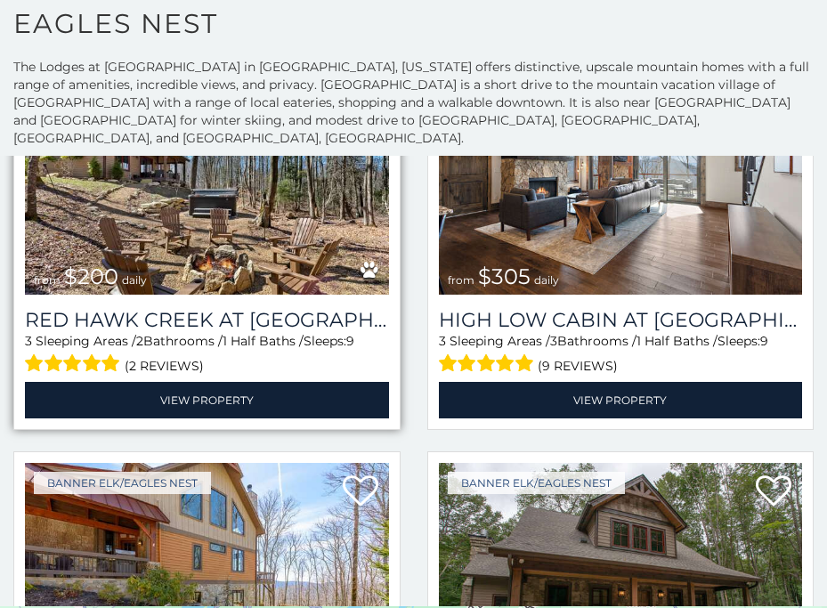
click at [228, 244] on img at bounding box center [207, 173] width 364 height 244
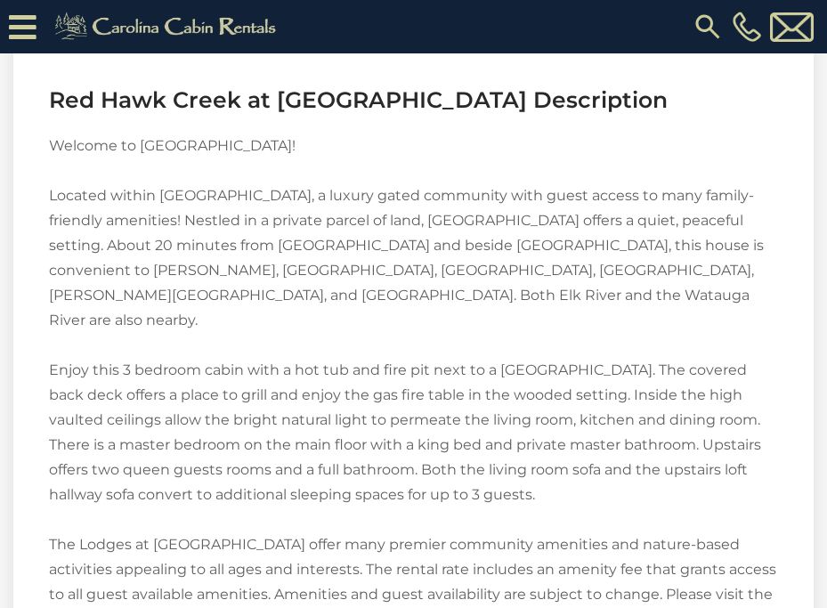
scroll to position [2409, 0]
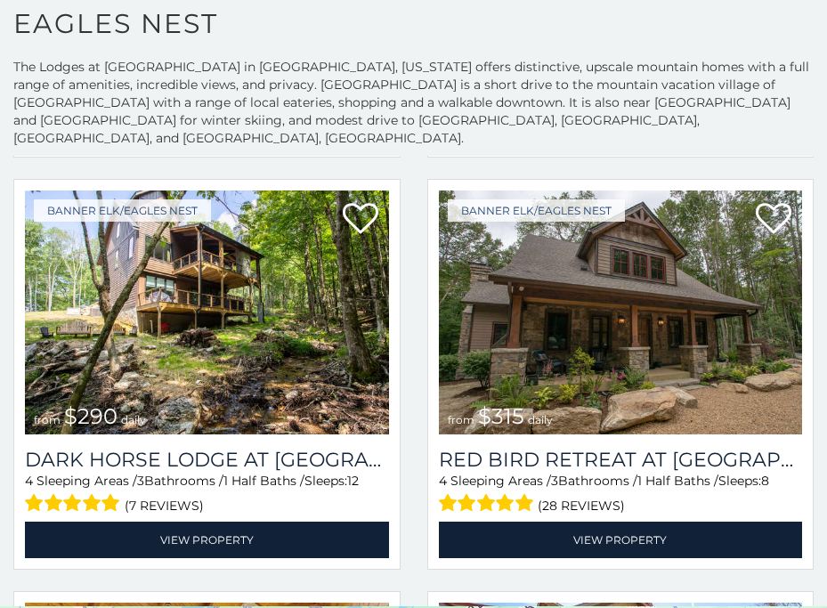
scroll to position [1719, 0]
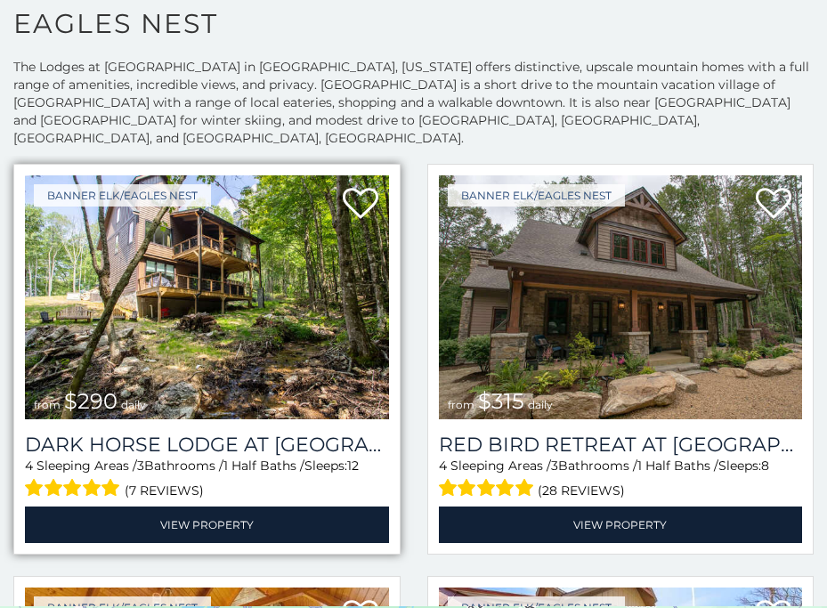
click at [267, 326] on img at bounding box center [207, 297] width 364 height 244
